Goal: Transaction & Acquisition: Purchase product/service

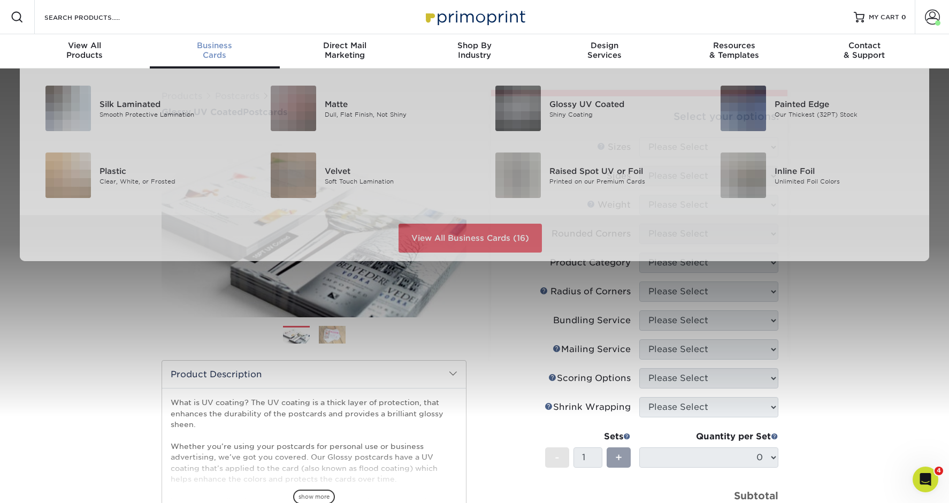
click at [216, 55] on div "Business Cards" at bounding box center [215, 50] width 130 height 19
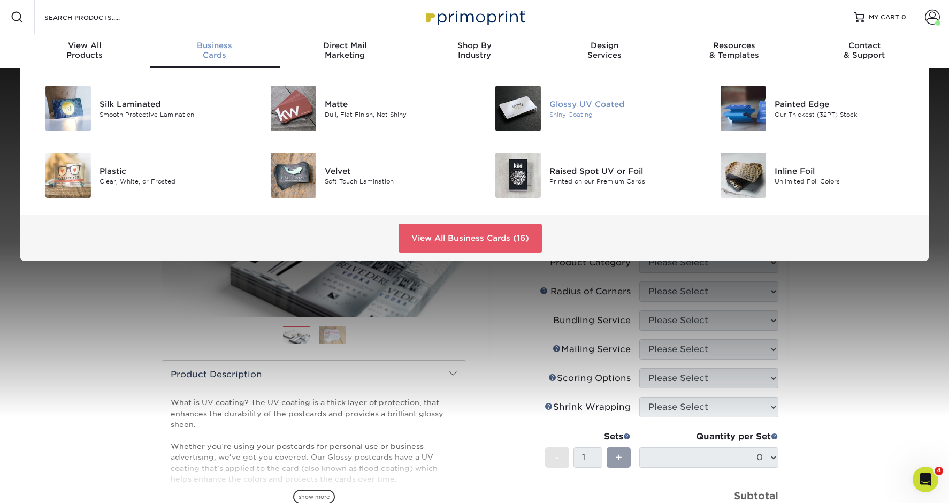
click at [574, 102] on div "Glossy UV Coated" at bounding box center [620, 104] width 142 height 12
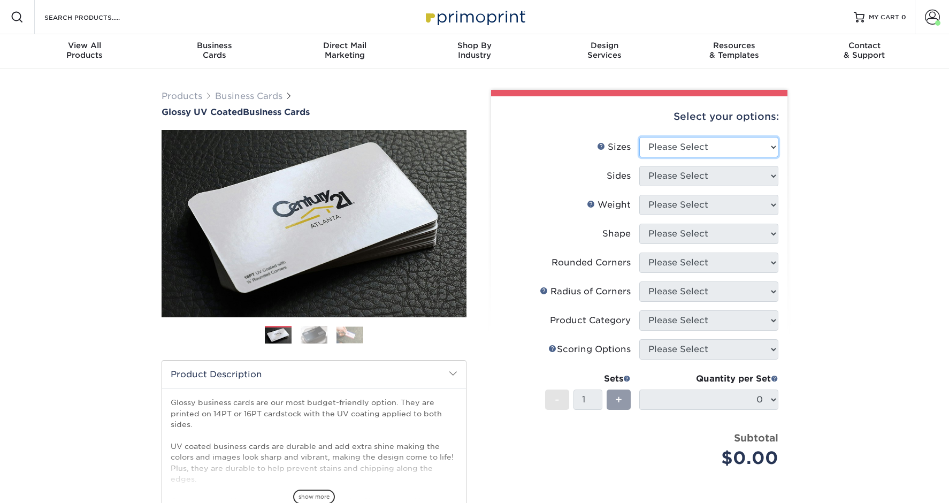
click at [661, 149] on select "Please Select 1.5" x 3.5" - Mini 1.75" x 3.5" - Mini 2" x 2" - Square 2" x 3" -…" at bounding box center [708, 147] width 139 height 20
select select "2.00x3.50"
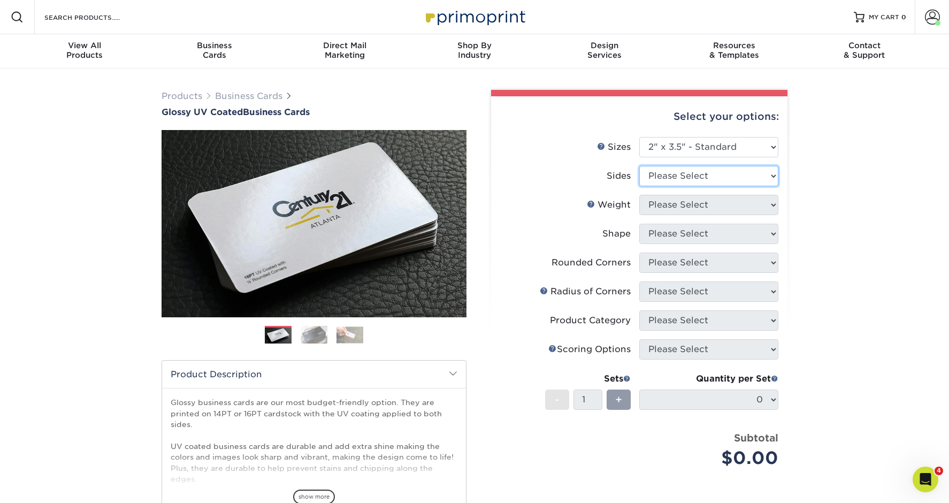
click at [672, 178] on select "Please Select Print Both Sides Print Front Only" at bounding box center [708, 176] width 139 height 20
select select "13abbda7-1d64-4f25-8bb2-c179b224825d"
click at [672, 204] on select "Please Select 16PT 14PT" at bounding box center [708, 205] width 139 height 20
select select "14PT"
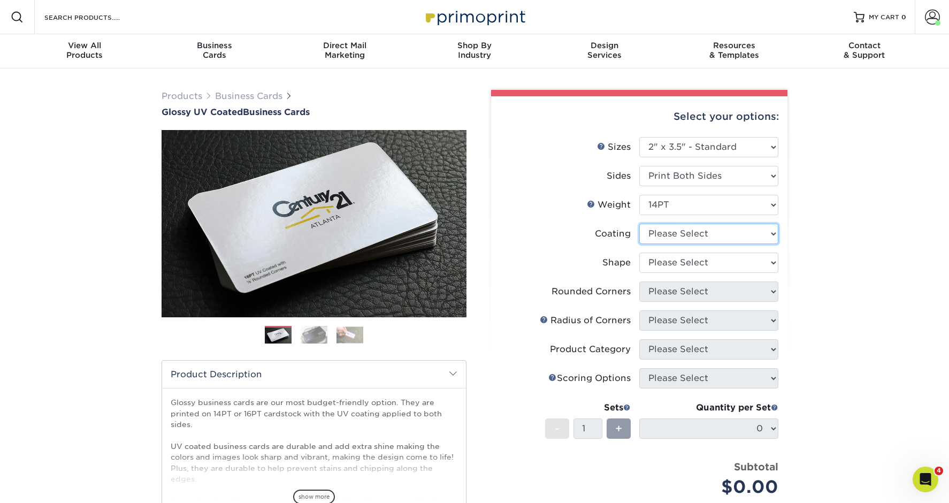
click at [673, 236] on select at bounding box center [708, 234] width 139 height 20
select select "ae367451-b2b8-45df-a344-0f05b6a12993"
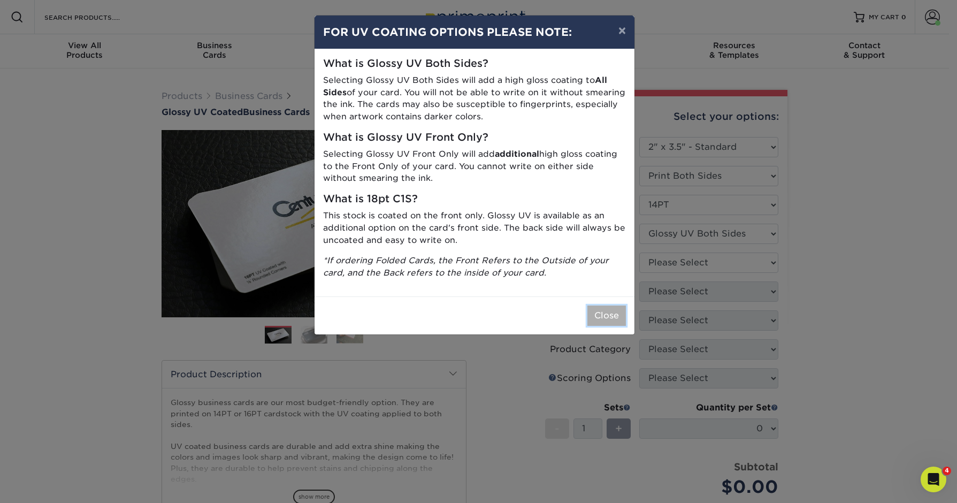
click at [616, 309] on button "Close" at bounding box center [606, 315] width 39 height 20
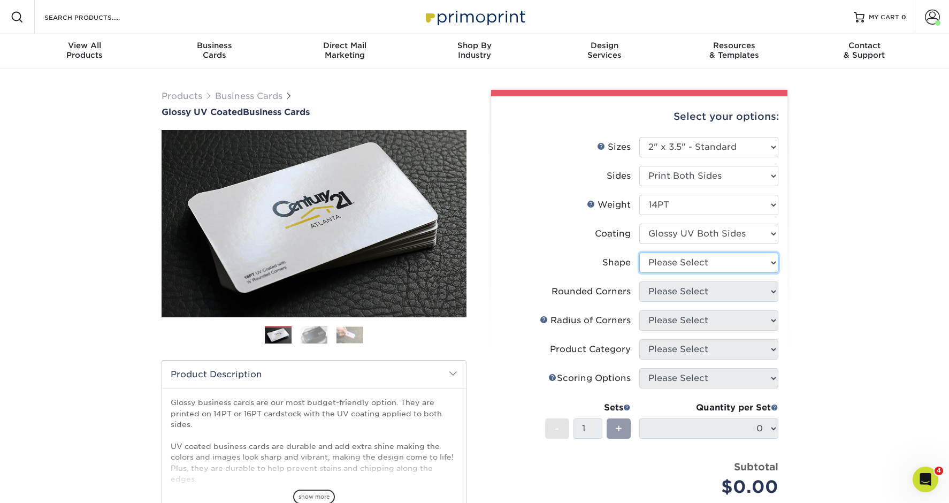
click at [666, 263] on select "Please Select Standard" at bounding box center [708, 262] width 139 height 20
select select "standard"
click at [670, 294] on select "Please Select Yes - Round 2 Corners Yes - Round 4 Corners No" at bounding box center [708, 291] width 139 height 20
select select "0"
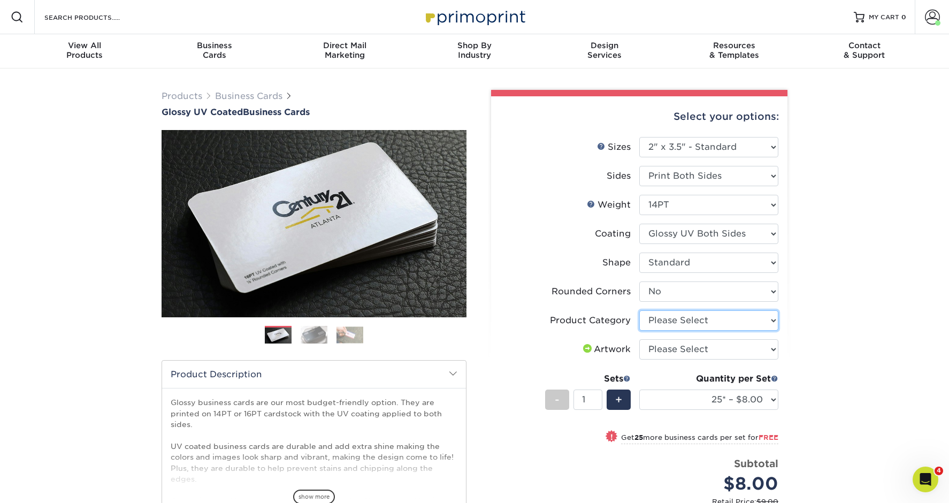
click at [672, 323] on select "Please Select Business Cards" at bounding box center [708, 320] width 139 height 20
select select "3b5148f1-0588-4f88-a218-97bcfdce65c1"
click at [672, 351] on select "Please Select I will upload files I need a design - $100" at bounding box center [708, 349] width 139 height 20
select select "upload"
click at [683, 395] on select "25* – $8.00 50* – $8.00 100* – $8.00 250* – $15.00 500 – $30.00 1000 – $37.00 2…" at bounding box center [708, 399] width 139 height 20
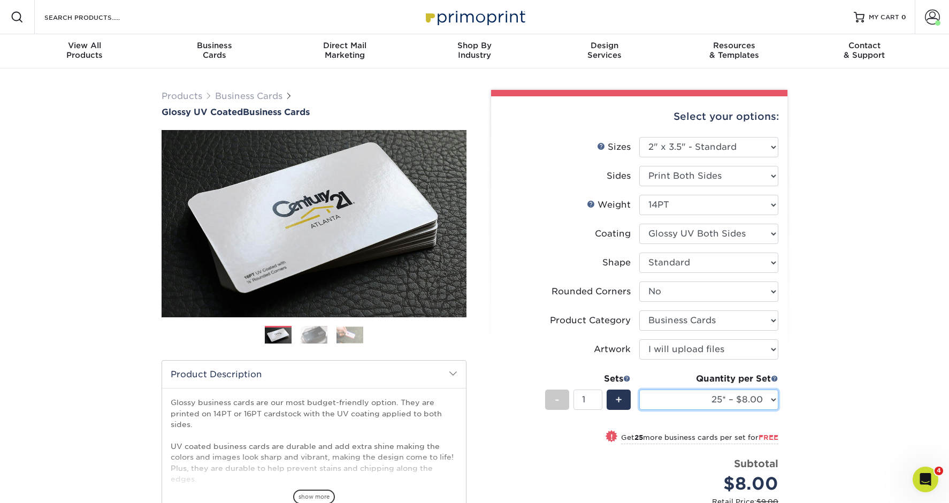
select select "500 – $30.00"
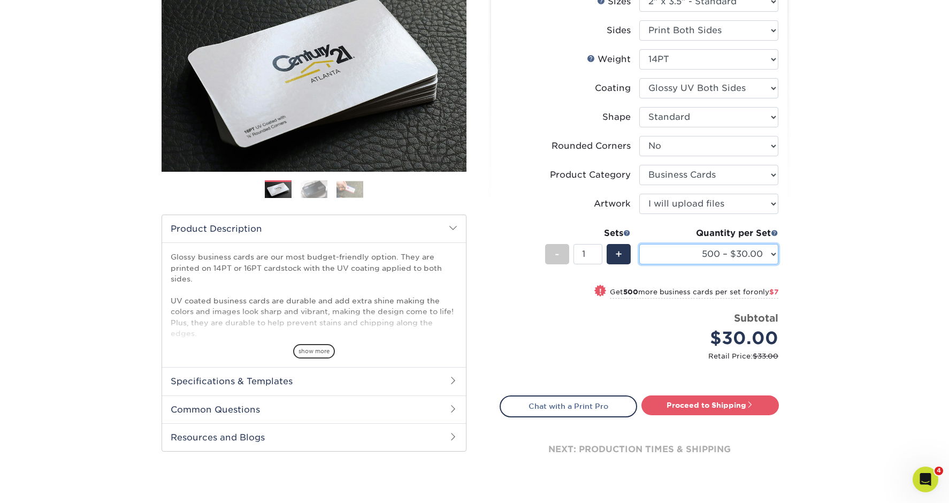
scroll to position [148, 0]
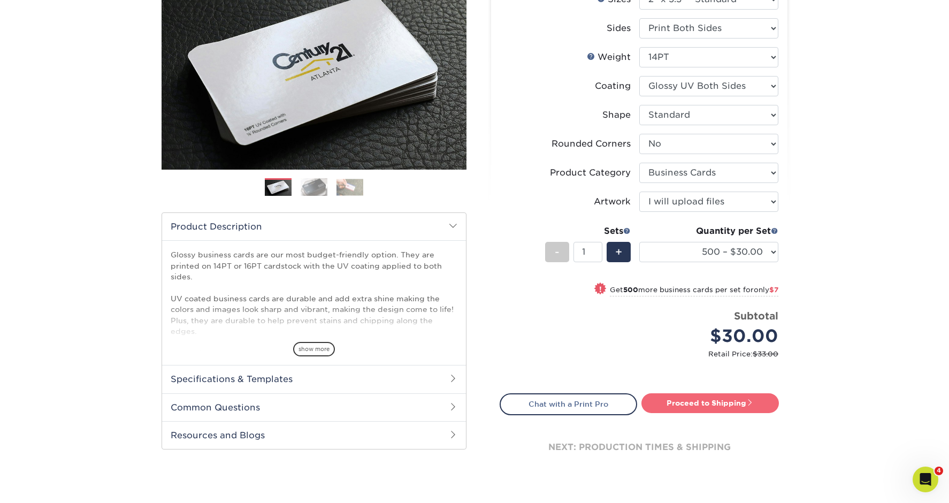
click at [669, 406] on link "Proceed to Shipping" at bounding box center [709, 402] width 137 height 19
type input "Set 1"
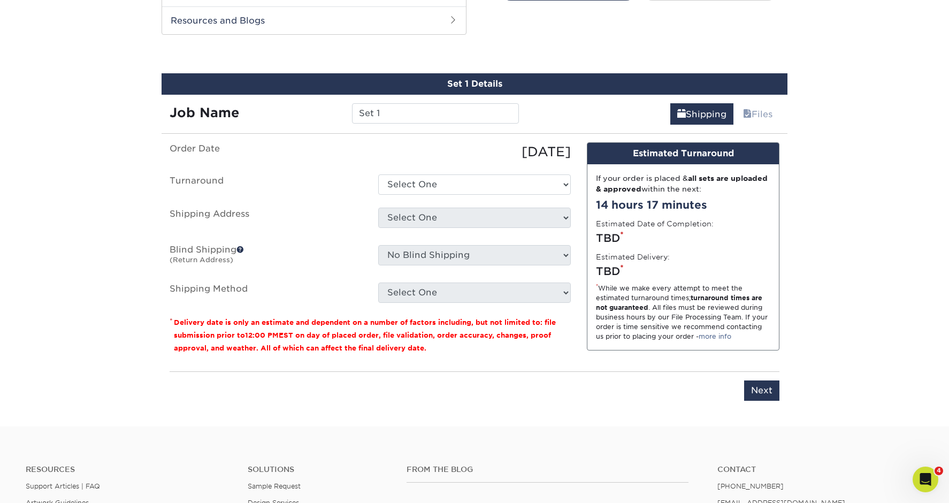
scroll to position [570, 0]
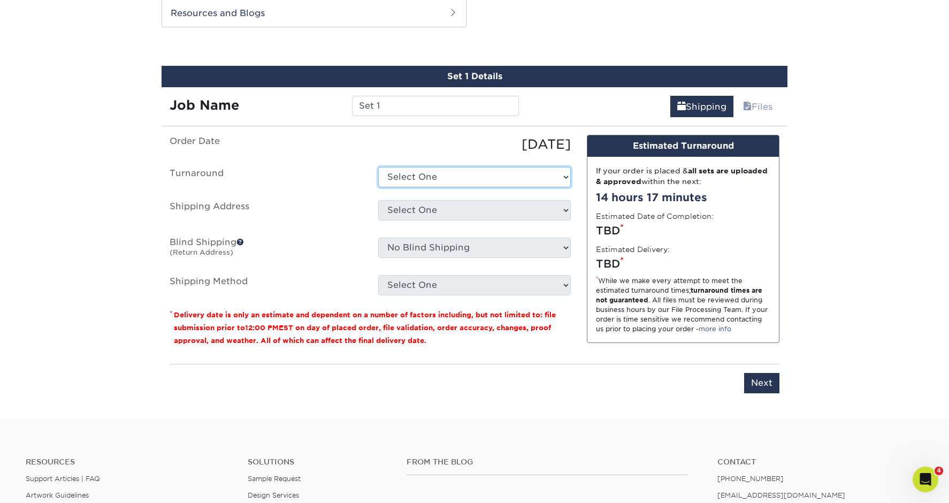
click at [463, 179] on select "Select One 2-4 Business Days 2 Day Next Business Day" at bounding box center [474, 177] width 193 height 20
select select "e47b6af2-1476-467c-9f04-858168311c3d"
click at [460, 213] on select "Select One Business home + Add New Address" at bounding box center [474, 210] width 193 height 20
select select "202842"
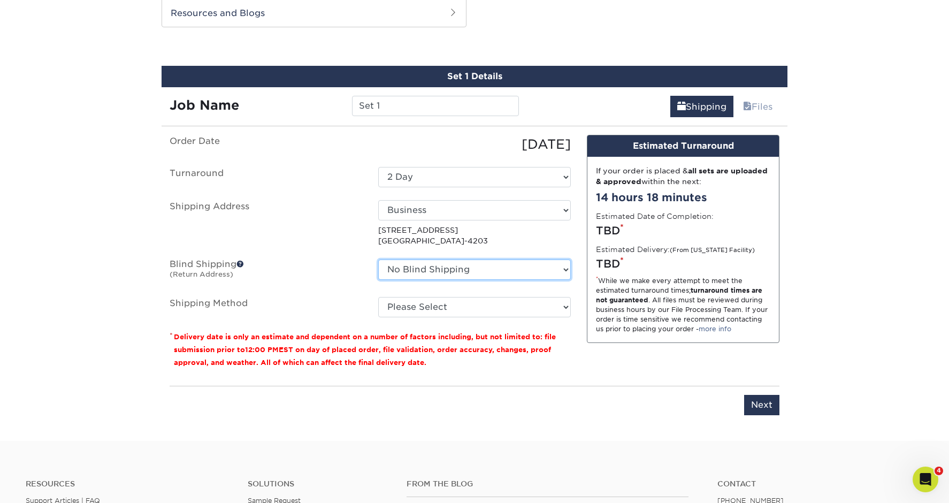
click at [452, 267] on select "No Blind Shipping Business home + Add New Address" at bounding box center [474, 269] width 193 height 20
select select "202842"
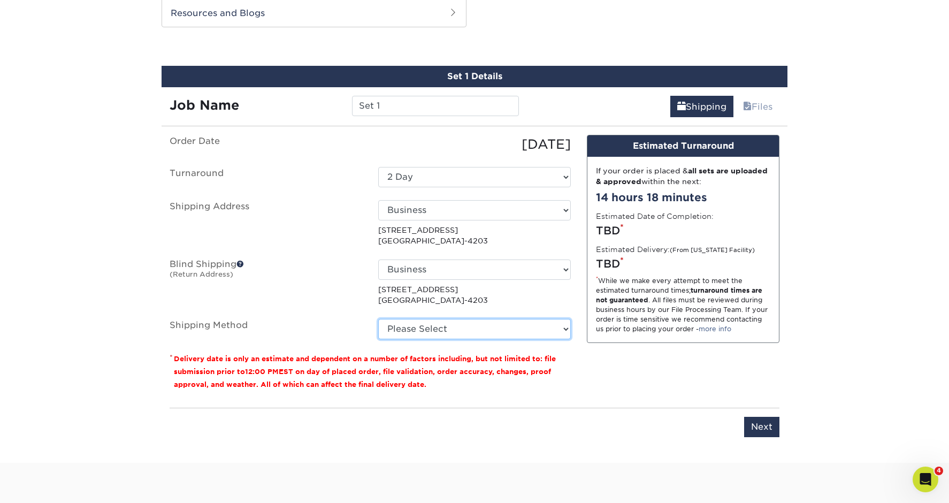
click at [450, 330] on select "Please Select Ground Shipping (+$8.96) 3 Day Shipping Service (+$20.04) 2 Day A…" at bounding box center [474, 329] width 193 height 20
select select "03"
